Goal: Transaction & Acquisition: Purchase product/service

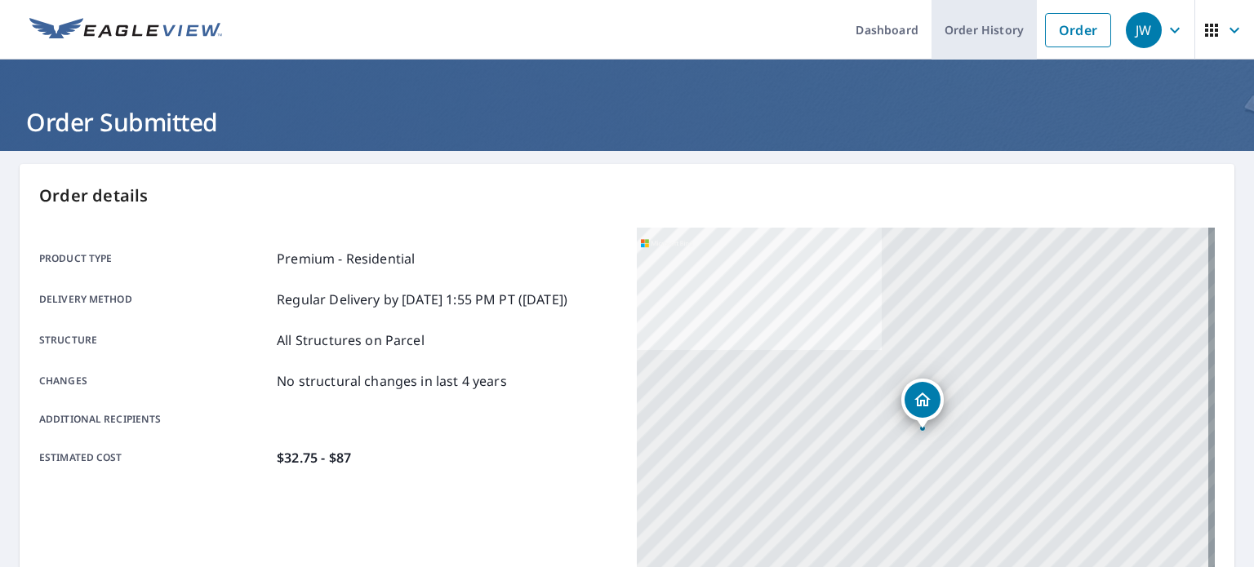
click at [967, 23] on link "Order History" at bounding box center [984, 30] width 105 height 60
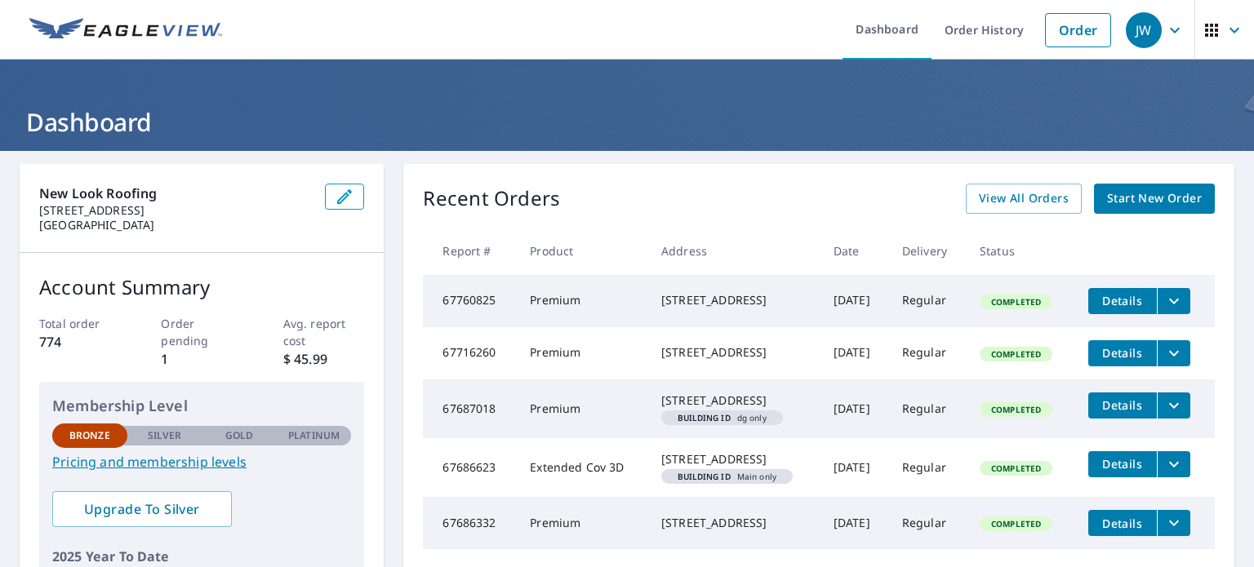
click at [1139, 193] on span "Start New Order" at bounding box center [1154, 199] width 95 height 20
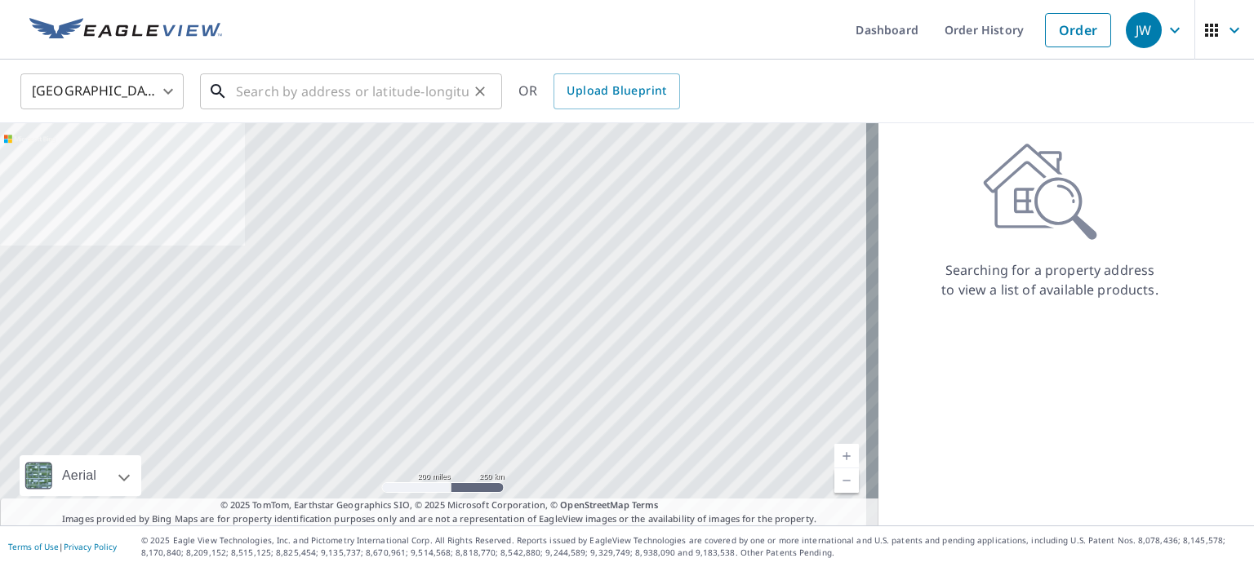
click at [305, 96] on input "text" at bounding box center [352, 92] width 233 height 46
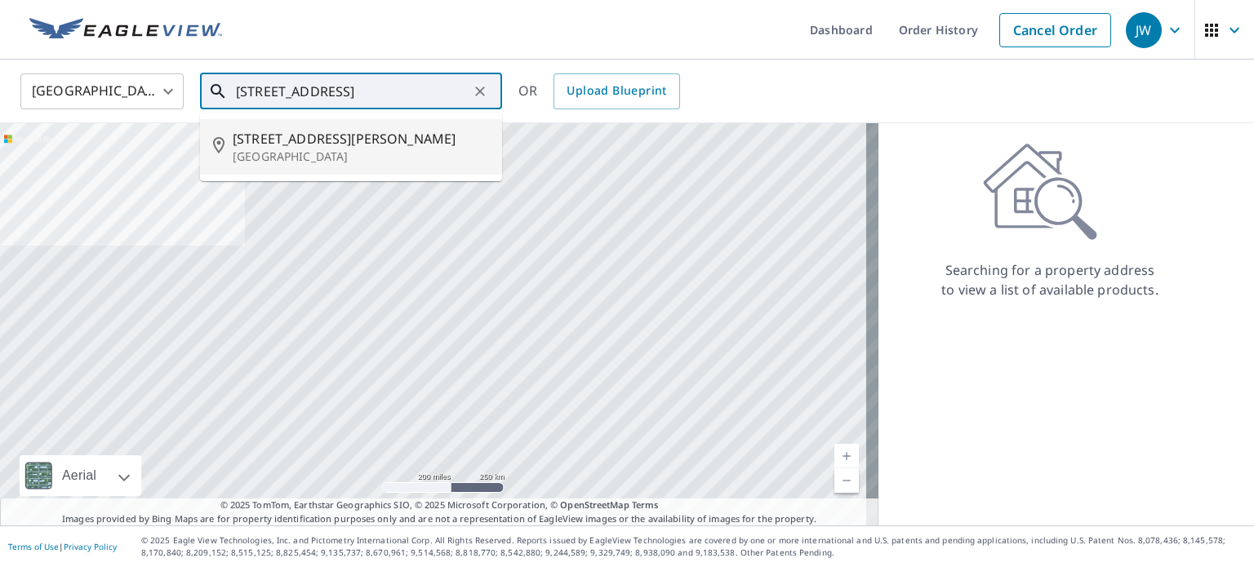
click at [316, 131] on span "174 Shady Brook Ln" at bounding box center [361, 139] width 256 height 20
type input "174 Shady Brook Ln Louisville, KY 40229"
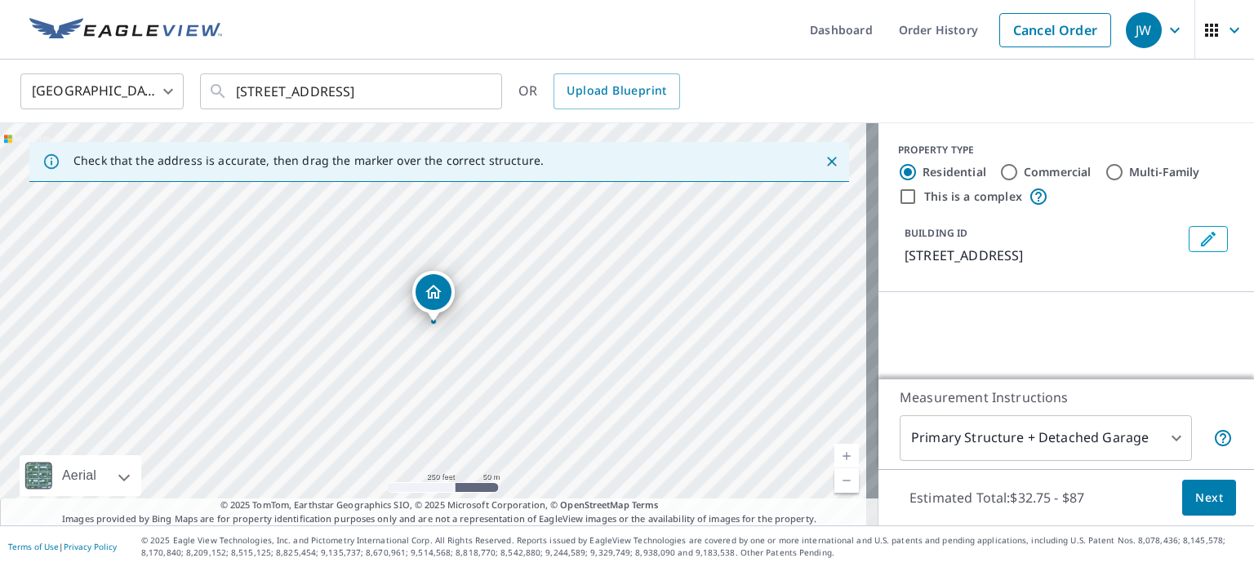
click at [836, 458] on link "Current Level 17, Zoom In" at bounding box center [846, 456] width 24 height 24
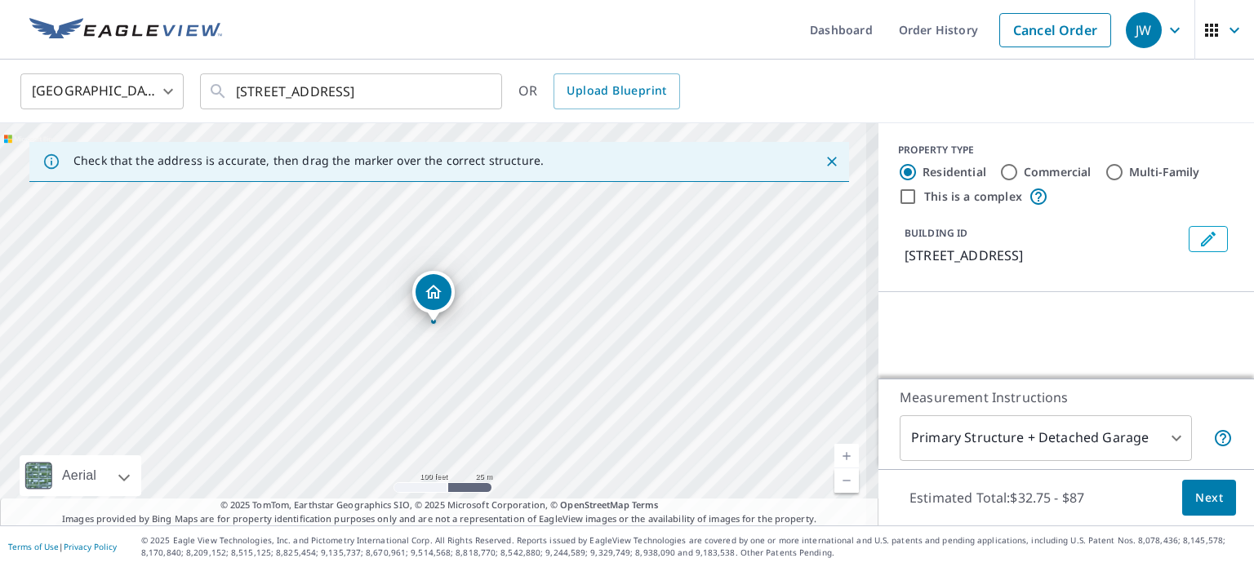
click at [836, 458] on link "Current Level 18, Zoom In" at bounding box center [846, 456] width 24 height 24
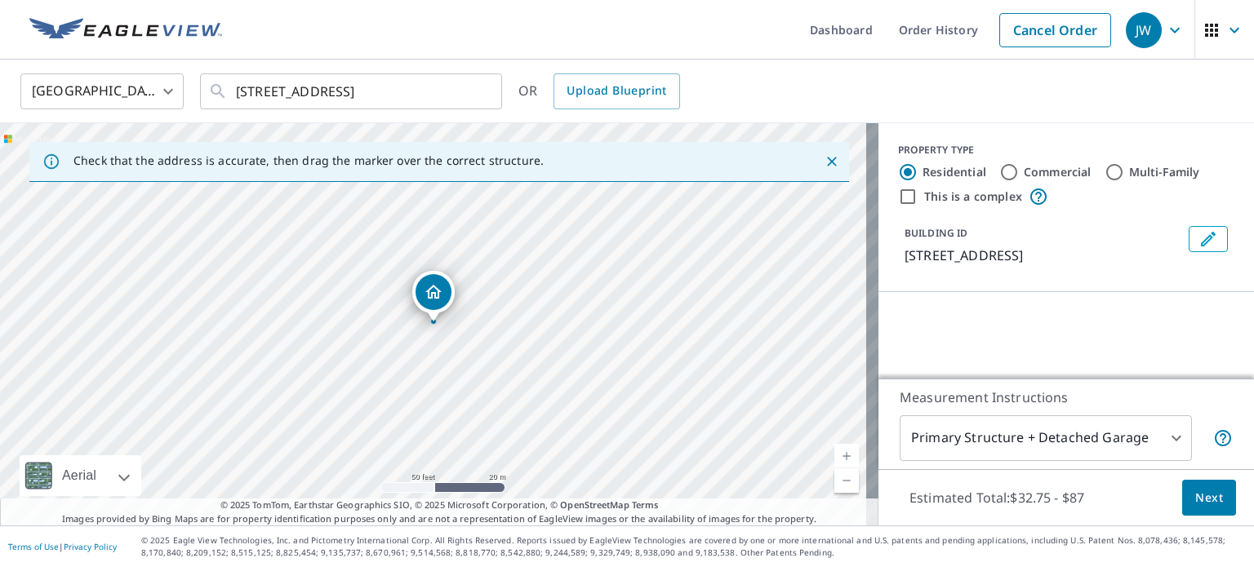
click at [836, 458] on link "Current Level 19, Zoom In" at bounding box center [846, 456] width 24 height 24
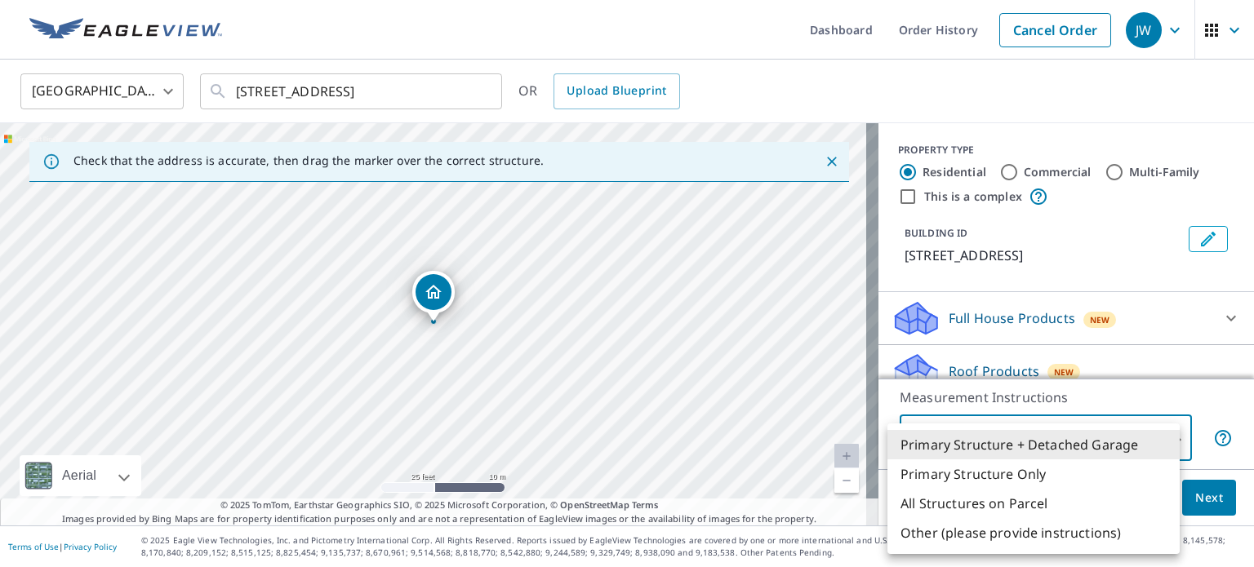
click at [1166, 442] on body "JW JW Dashboard Order History Cancel Order JW United States US ​ 174 Shady Broo…" at bounding box center [627, 283] width 1254 height 567
click at [994, 512] on li "All Structures on Parcel" at bounding box center [1033, 503] width 292 height 29
type input "3"
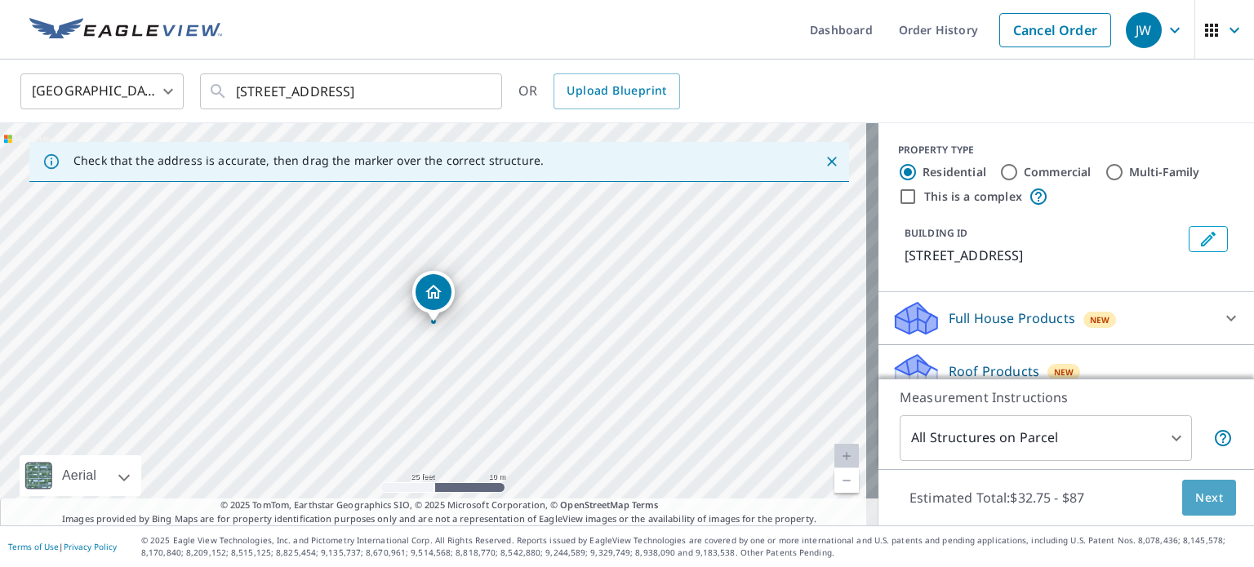
click at [1201, 499] on span "Next" at bounding box center [1209, 498] width 28 height 20
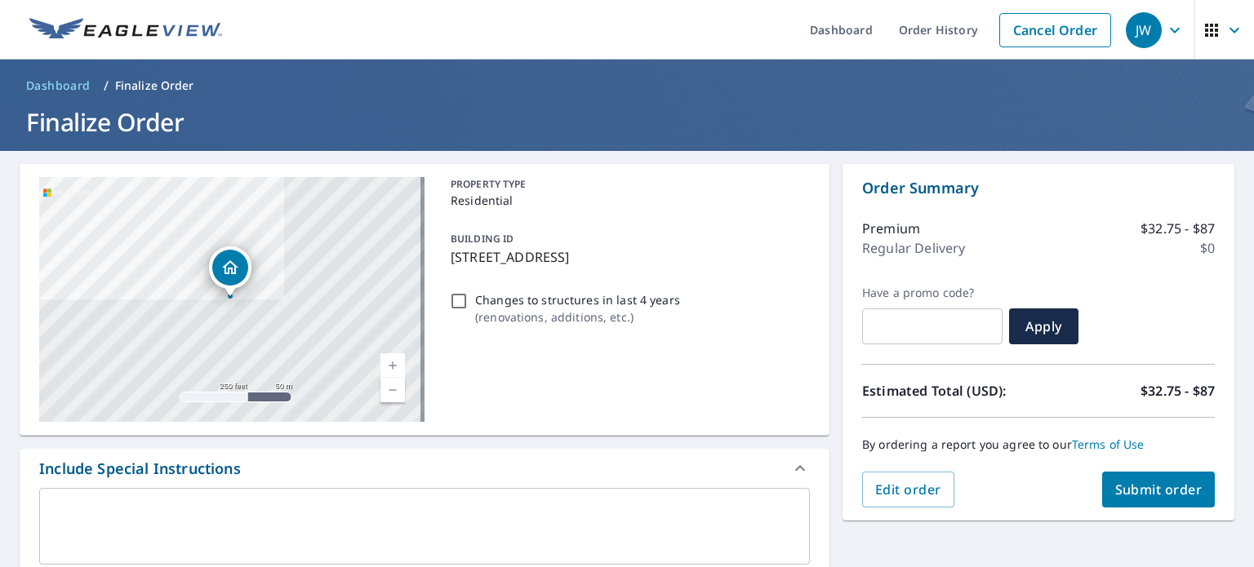
click at [1163, 494] on span "Submit order" at bounding box center [1158, 490] width 87 height 18
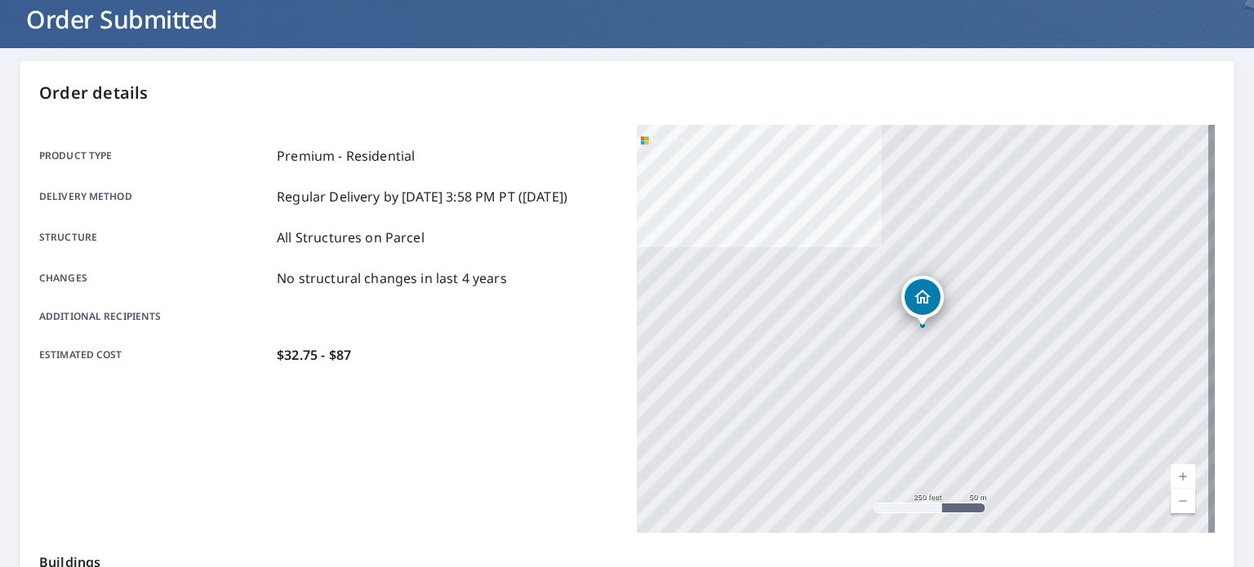
scroll to position [392, 0]
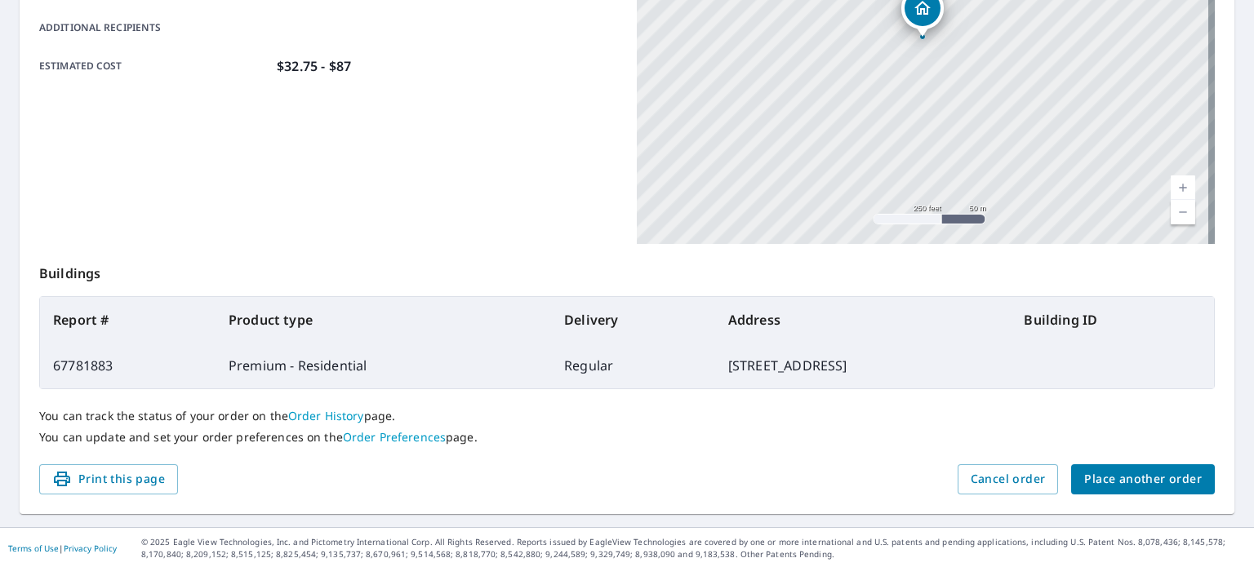
click at [1121, 478] on span "Place another order" at bounding box center [1143, 479] width 118 height 20
